Goal: Information Seeking & Learning: Learn about a topic

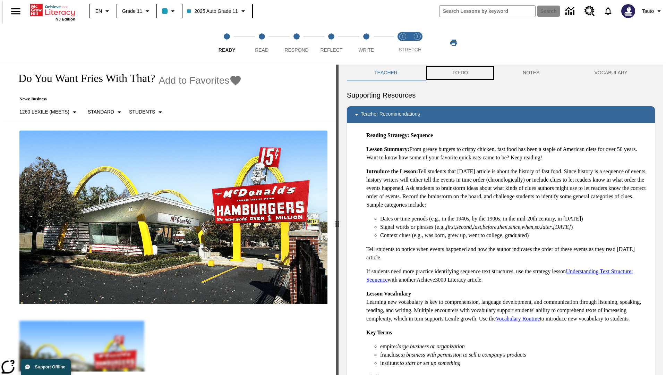
click at [460, 73] on button "TO-DO" at bounding box center [460, 73] width 70 height 17
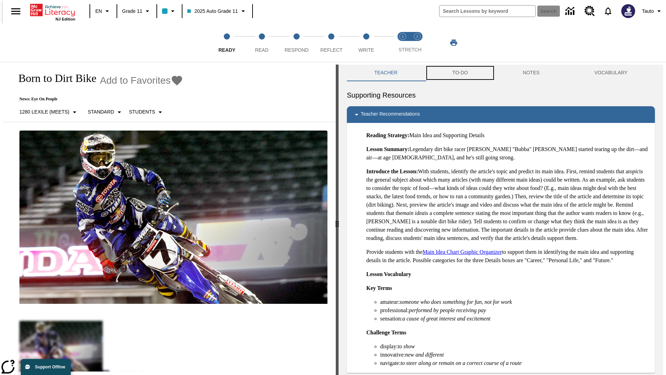
click at [460, 73] on button "TO-DO" at bounding box center [460, 73] width 70 height 17
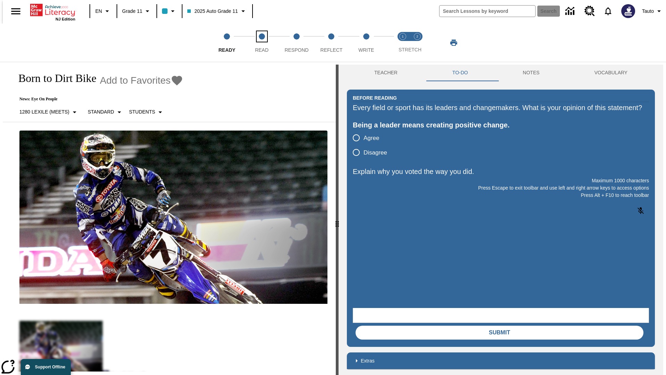
click at [262, 43] on span "Read" at bounding box center [262, 47] width 14 height 12
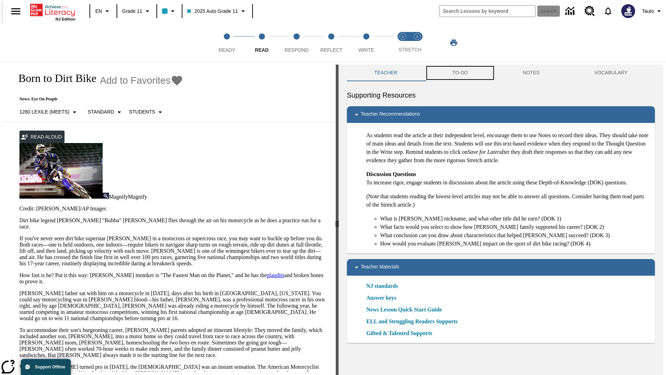
scroll to position [0, 0]
click at [460, 73] on button "TO-DO" at bounding box center [460, 72] width 70 height 17
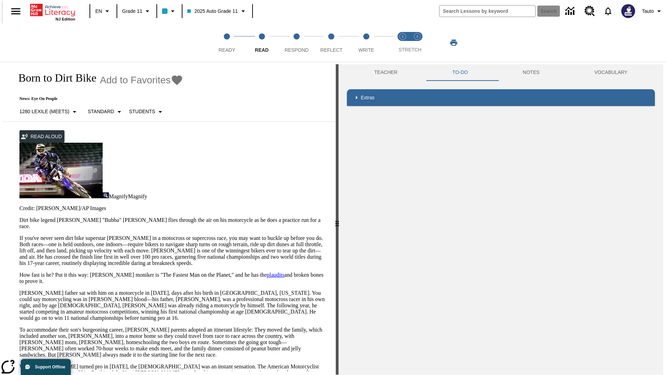
click at [19, 235] on p "If you've never seen dirt bike superstar James Stewart Jr. in a motocross or su…" at bounding box center [173, 250] width 308 height 31
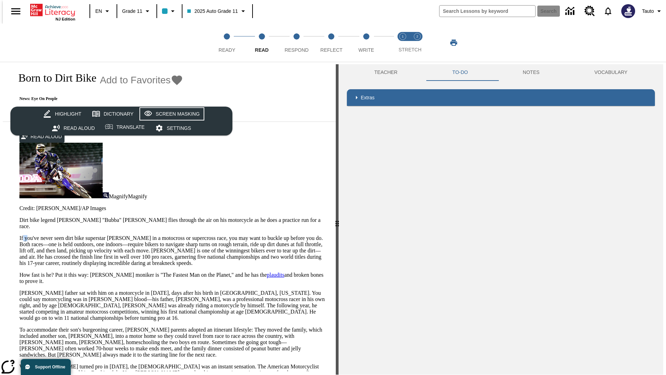
click at [171, 114] on div "Screen Masking" at bounding box center [178, 114] width 44 height 9
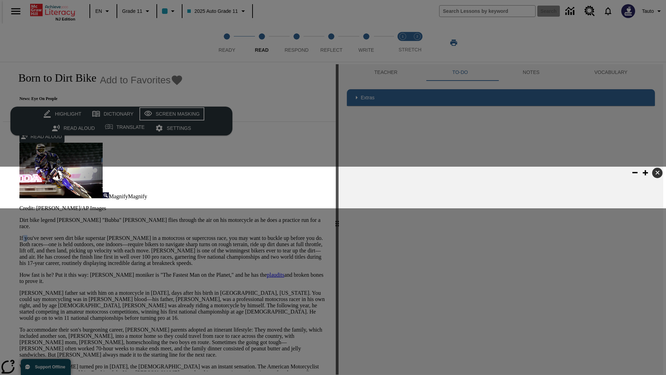
click at [171, 114] on div "Screen Masking" at bounding box center [178, 114] width 44 height 9
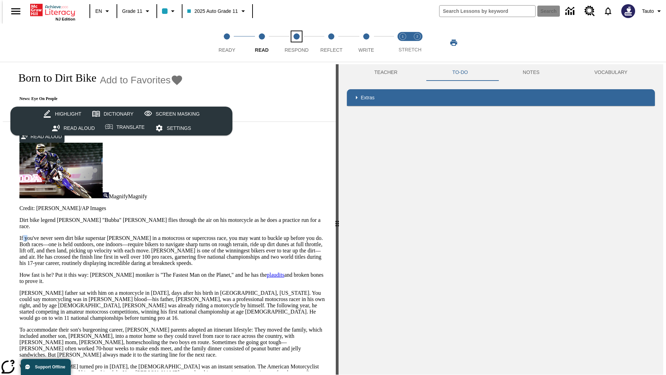
click at [297, 43] on span "Respond" at bounding box center [296, 47] width 24 height 12
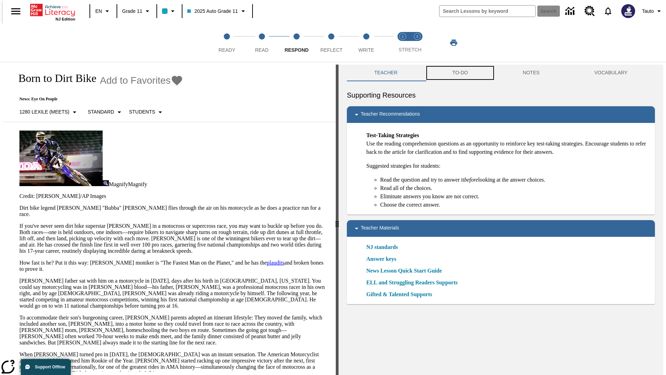
scroll to position [0, 0]
click at [460, 73] on button "TO-DO" at bounding box center [460, 72] width 70 height 17
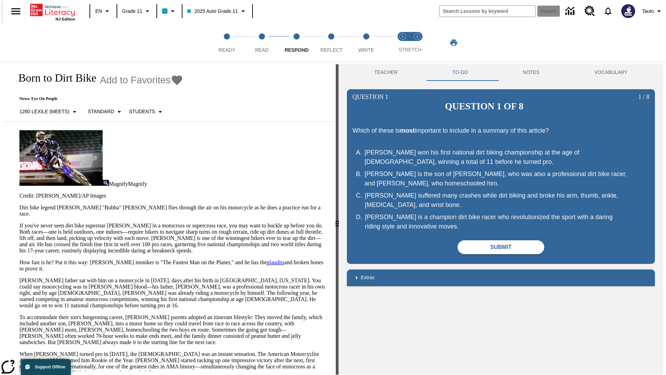
click at [19, 222] on p "If you've never seen dirt bike superstar James Stewart Jr. in a motocross or su…" at bounding box center [173, 237] width 308 height 31
click at [0, 135] on html "Listen Skip to main content NJ Edition EN Grade 11 2025 Auto Grade 11 Search 0 …" at bounding box center [333, 188] width 666 height 377
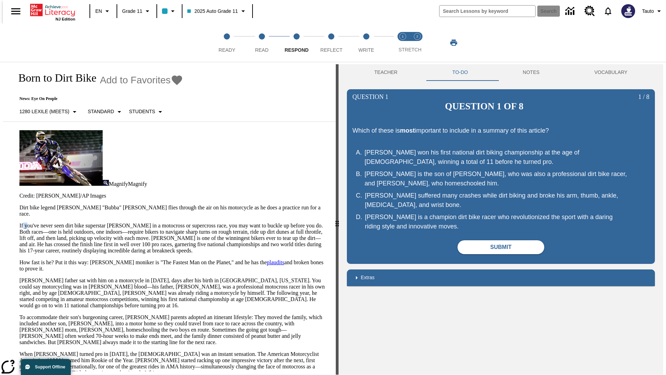
click at [0, 135] on html "Listen Skip to main content NJ Edition EN Grade 11 2025 Auto Grade 11 Search 0 …" at bounding box center [333, 188] width 666 height 377
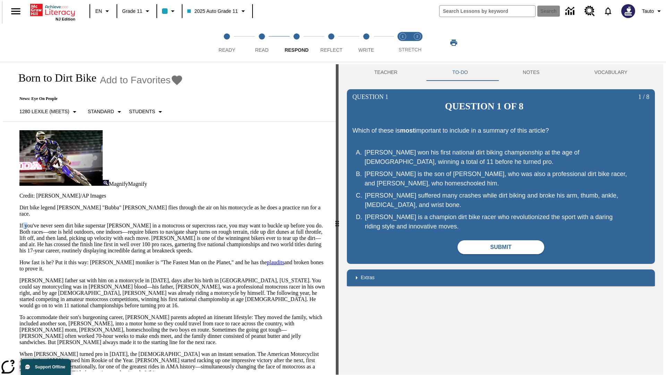
click at [0, 135] on html "Listen Skip to main content NJ Edition EN Grade 11 2025 Auto Grade 11 Search 0 …" at bounding box center [333, 188] width 666 height 377
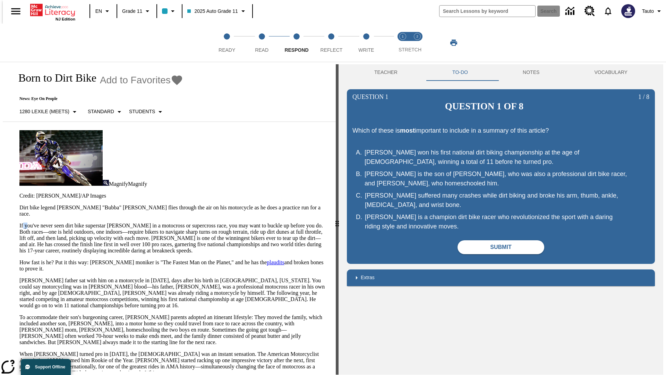
click at [0, 135] on html "Listen Skip to main content NJ Edition EN Grade 11 2025 Auto Grade 11 Search 0 …" at bounding box center [333, 188] width 666 height 377
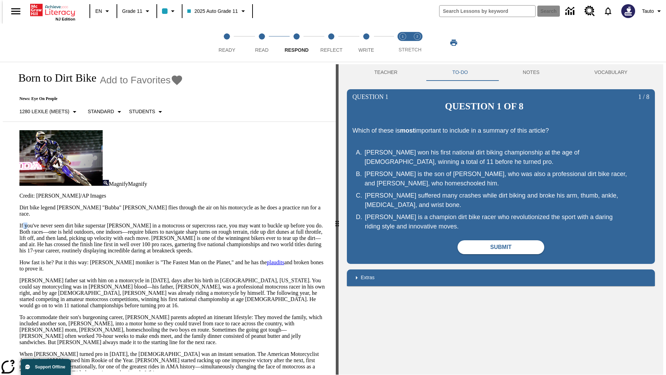
click at [19, 222] on p "If you've never seen dirt bike superstar James Stewart Jr. in a motocross or su…" at bounding box center [173, 237] width 308 height 31
click at [331, 43] on span "Reflect" at bounding box center [332, 47] width 22 height 12
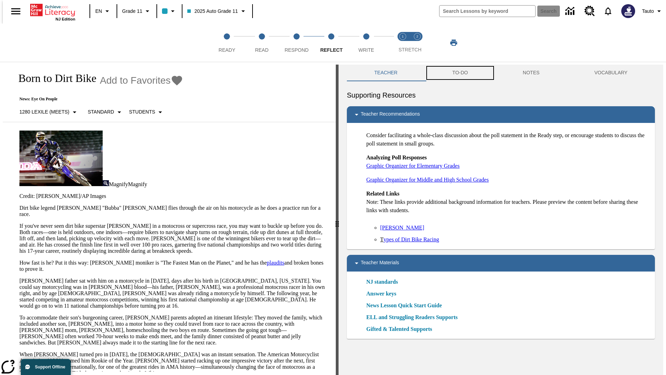
scroll to position [0, 0]
click at [460, 73] on button "TO-DO" at bounding box center [460, 72] width 70 height 17
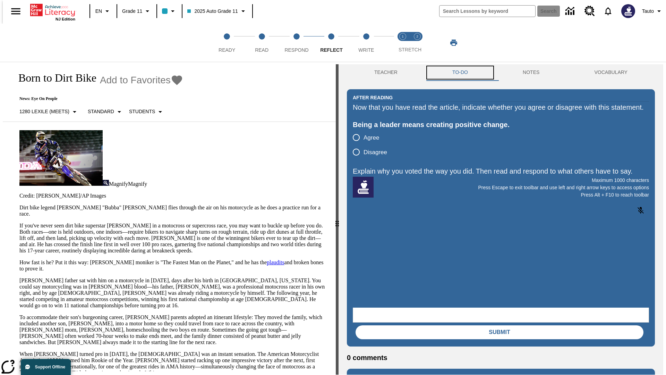
scroll to position [0, 0]
click at [19, 222] on p "If you've never seen dirt bike superstar James Stewart Jr. in a motocross or su…" at bounding box center [173, 237] width 308 height 31
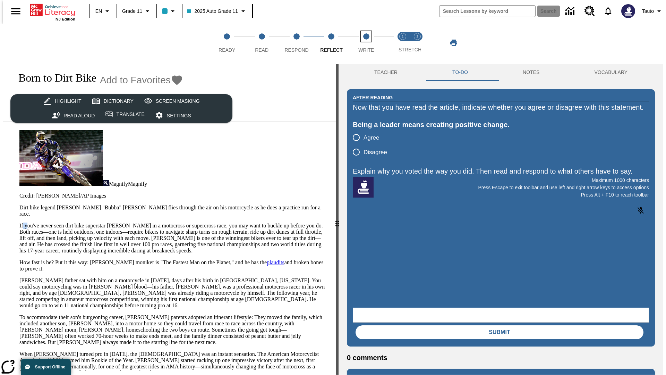
click at [366, 43] on span "Write" at bounding box center [366, 47] width 16 height 12
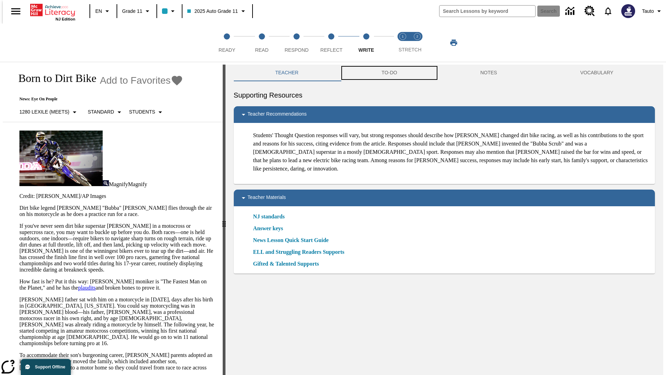
scroll to position [0, 0]
click at [389, 73] on button "TO-DO" at bounding box center [389, 72] width 99 height 17
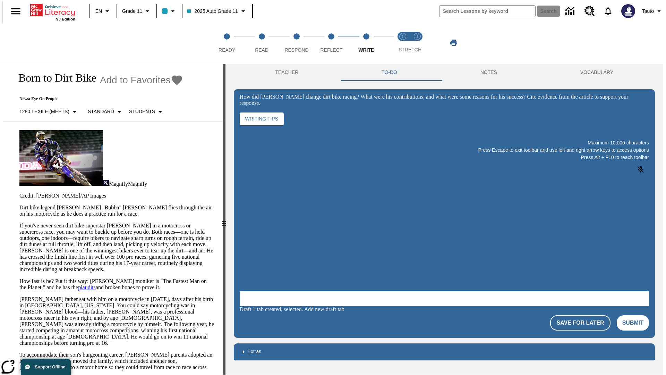
scroll to position [0, 0]
click at [19, 222] on p "If you've never seen dirt bike superstar James Stewart Jr. in a motocross or su…" at bounding box center [116, 247] width 195 height 50
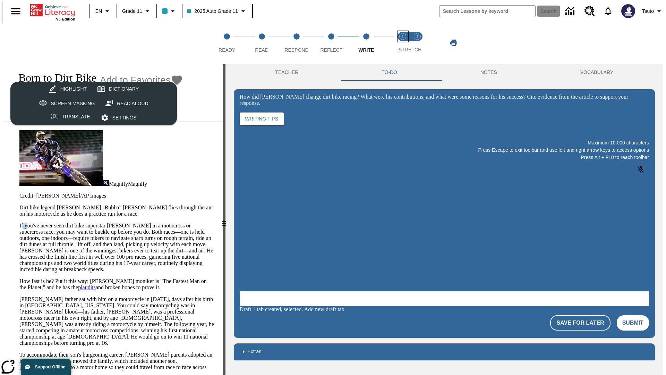
click at [403, 43] on span "Stretch Read step 1 of 2" at bounding box center [402, 47] width 9 height 12
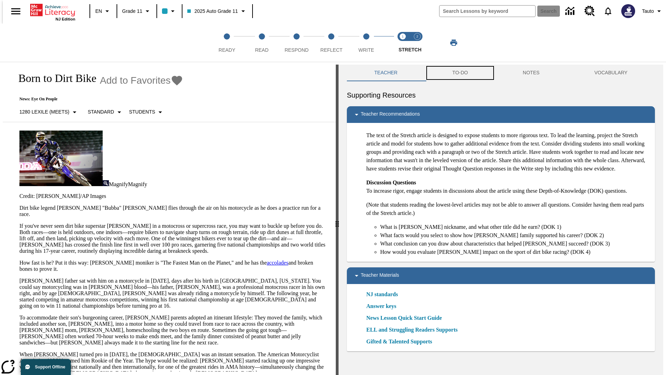
scroll to position [0, 0]
click at [460, 73] on button "TO-DO" at bounding box center [460, 72] width 70 height 17
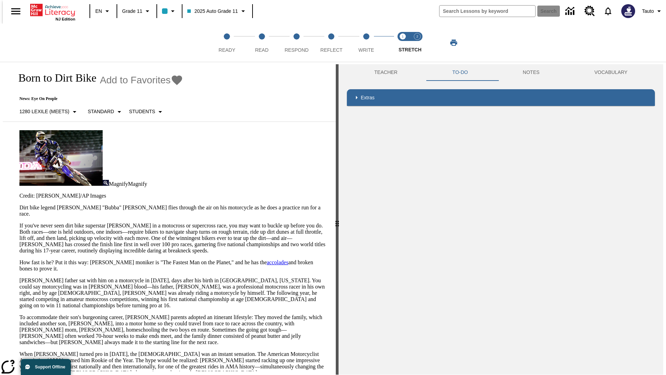
click at [19, 222] on p "If you've never seen dirt bike superstar James Stewart Jr. in a motocross or su…" at bounding box center [173, 237] width 308 height 31
click at [417, 43] on span "Stretch Respond step 2 of 2" at bounding box center [417, 47] width 9 height 12
